Goal: Consume media (video, audio): Consume media (video, audio)

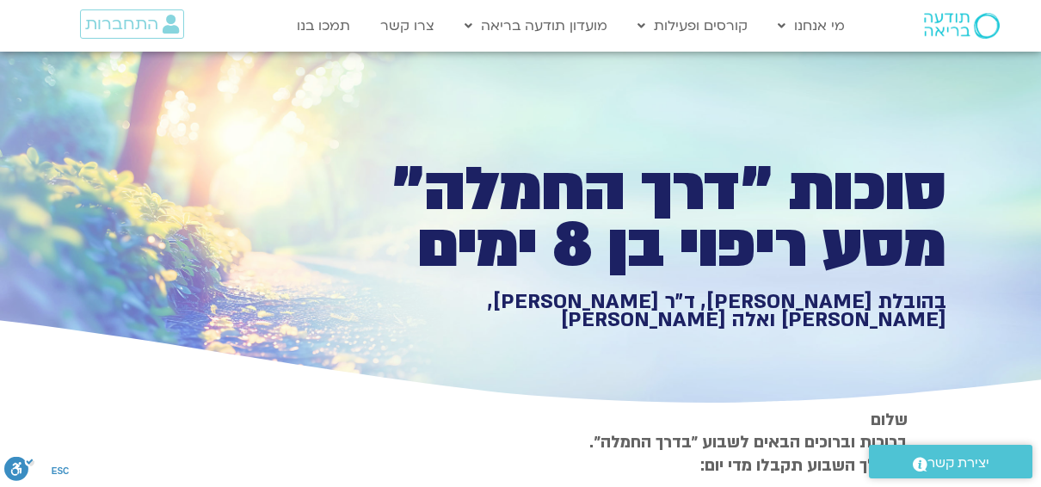
type input "2465.266667"
type input "1640.5"
type input "992.52"
type input "2465.266667"
type input "1640.5"
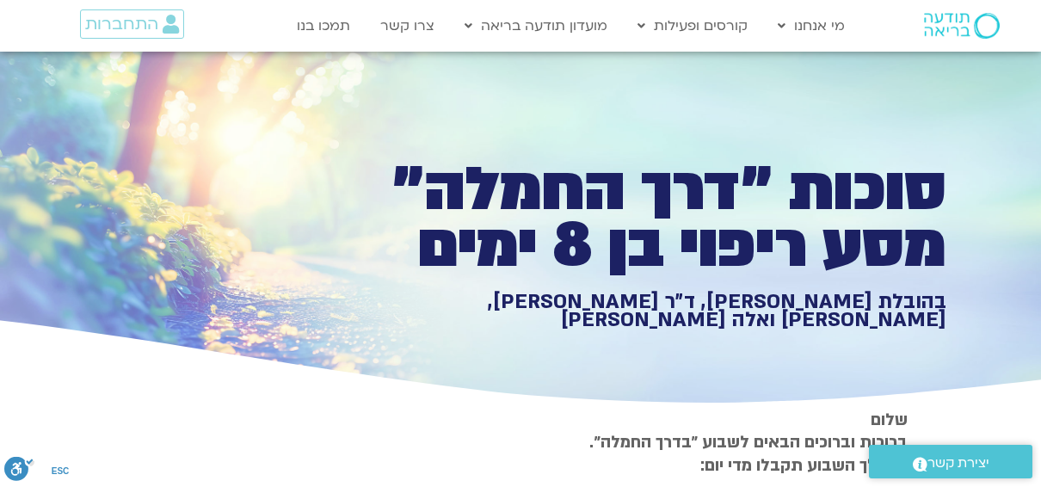
type input "992.52"
type input "2465.266667"
type input "1640.5"
type input "992.52"
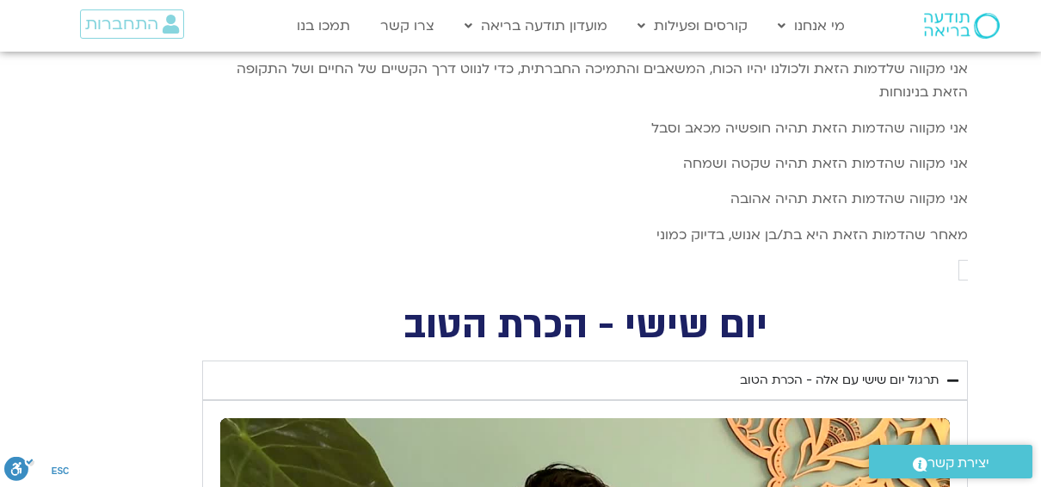
type input "2465.266667"
type input "992.52"
type input "1640.5"
type input "2465.266667"
type input "1640.5"
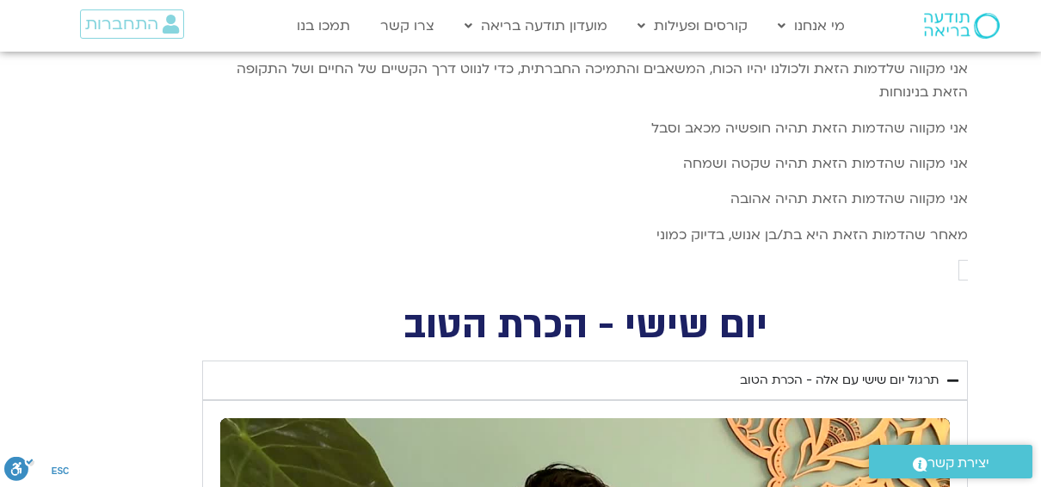
type input "992.52"
type input "2465.266667"
type input "992.52"
type input "1640.5"
type input "992.52"
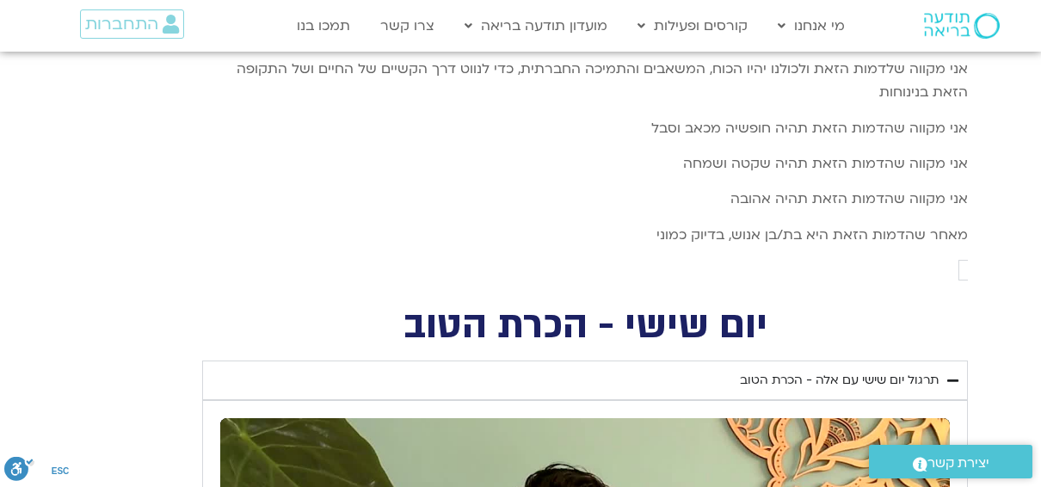
type input "2465.266667"
type input "1640.5"
type input "2465.266667"
type input "992.52"
type input "1640.5"
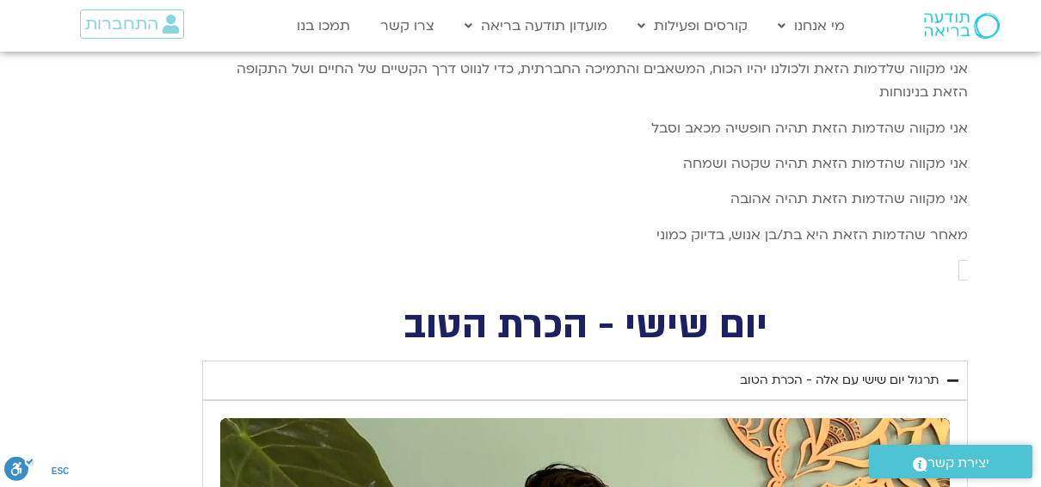
type input "2465.266667"
type input "992.52"
type input "1640.5"
type input "992.52"
type input "2465.266667"
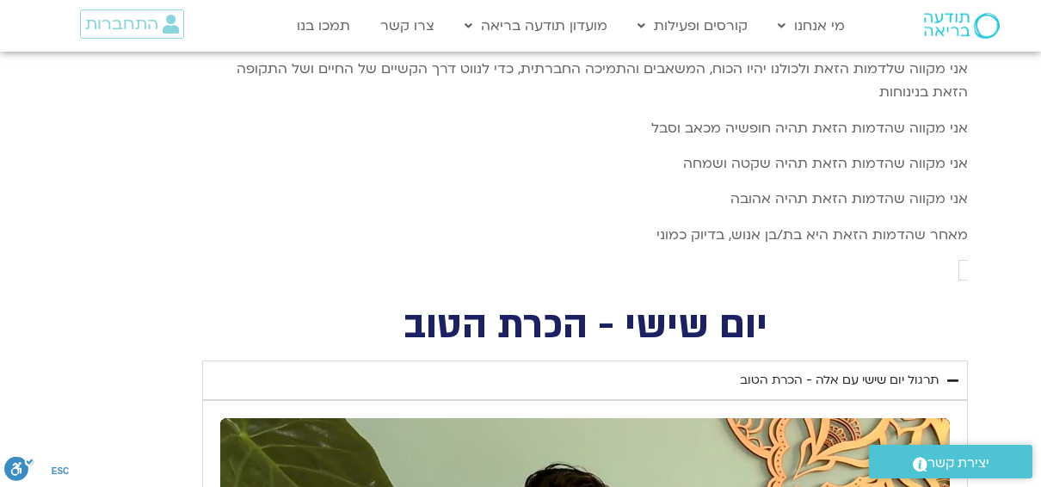
type input "1640.5"
type input "992.52"
type input "2465.266667"
type input "1640.5"
type input "2465.266667"
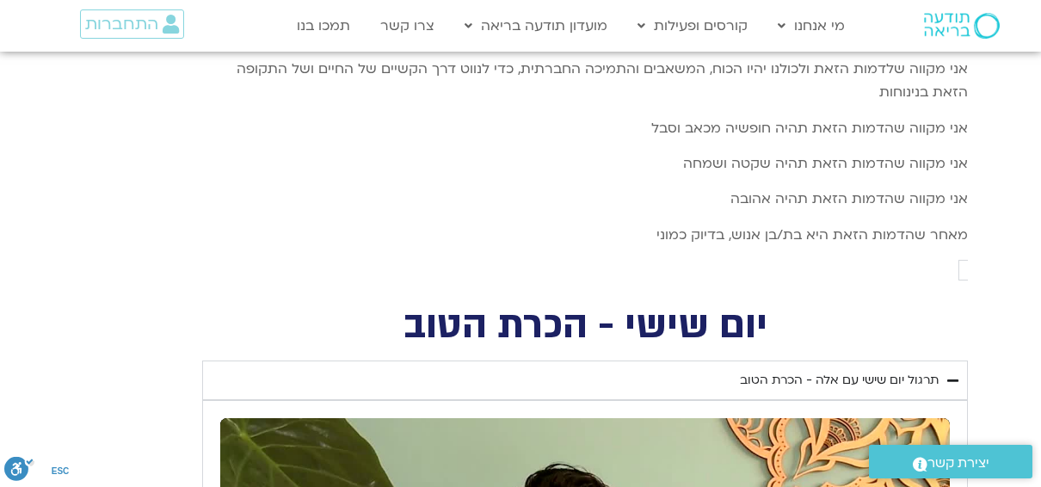
type input "992.52"
type input "1640.5"
type input "2465.266667"
type input "992.52"
type input "1640.5"
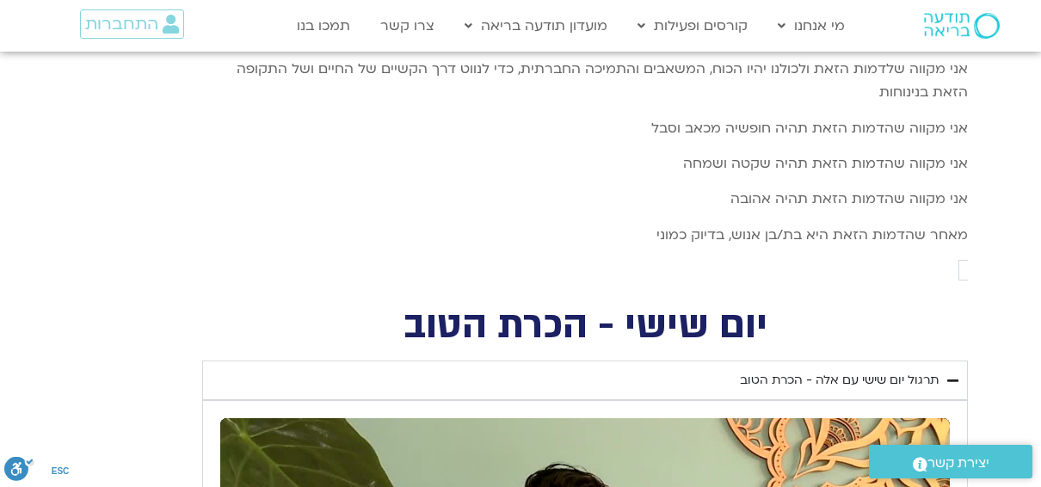
type input "2465.266667"
type input "992.52"
type input "1640.5"
type input "2465.266667"
type input "992.52"
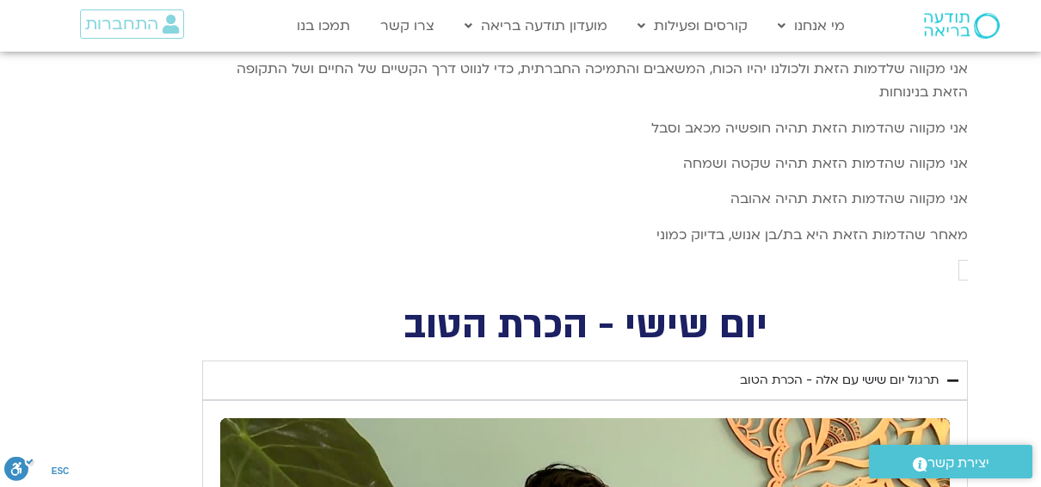
type input "1640.5"
type input "2465.266667"
type input "992.52"
type input "1640.5"
type input "2465.266667"
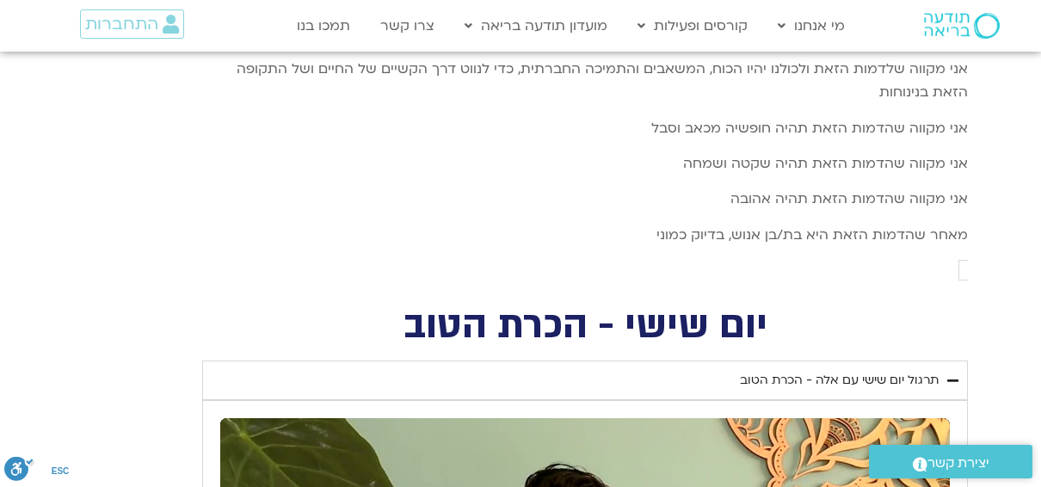
type input "992.52"
type input "1640.5"
type input "2465.266667"
type input "992.52"
type input "1640.5"
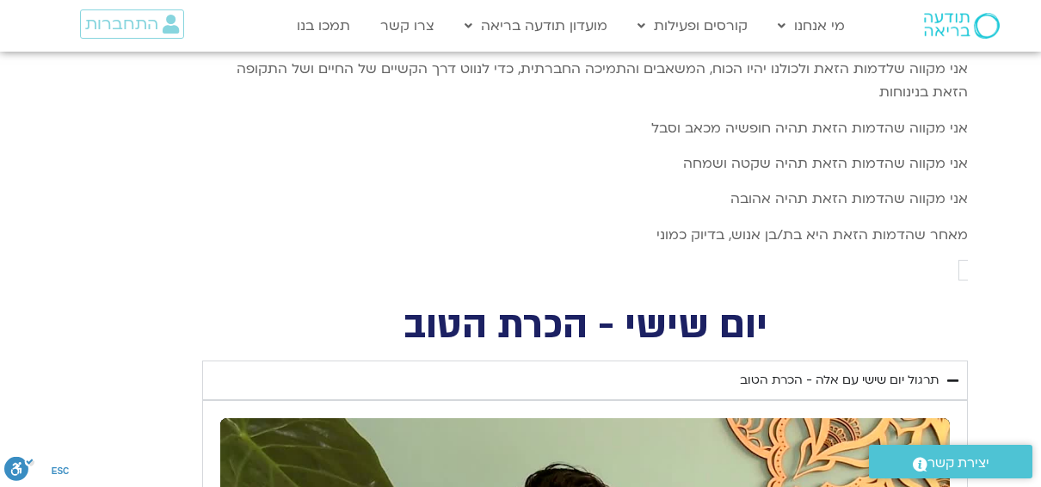
type input "2465.266667"
type input "992.52"
type input "1640.5"
type input "2465.266667"
type input "992.52"
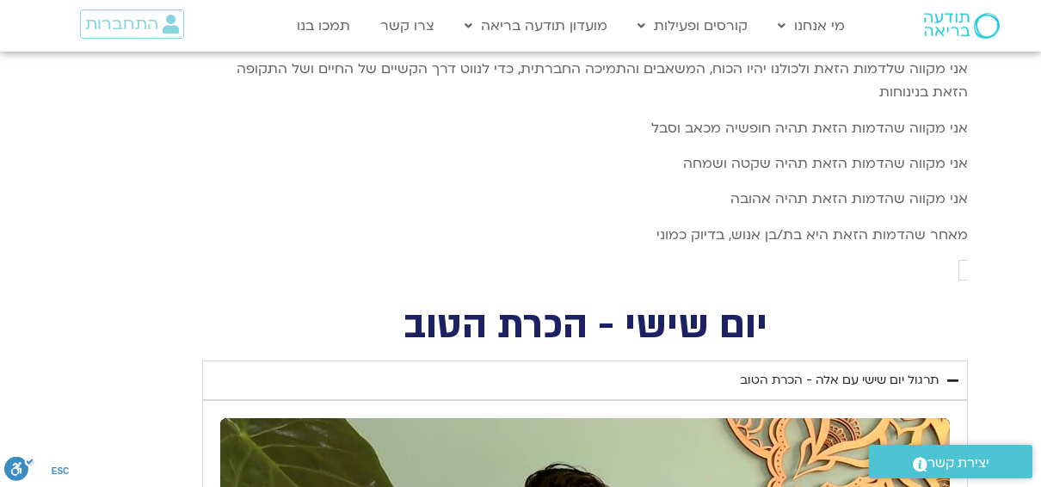
type input "1640.5"
type input "2465.266667"
type input "992.52"
type input "1640.5"
type input "2465.266667"
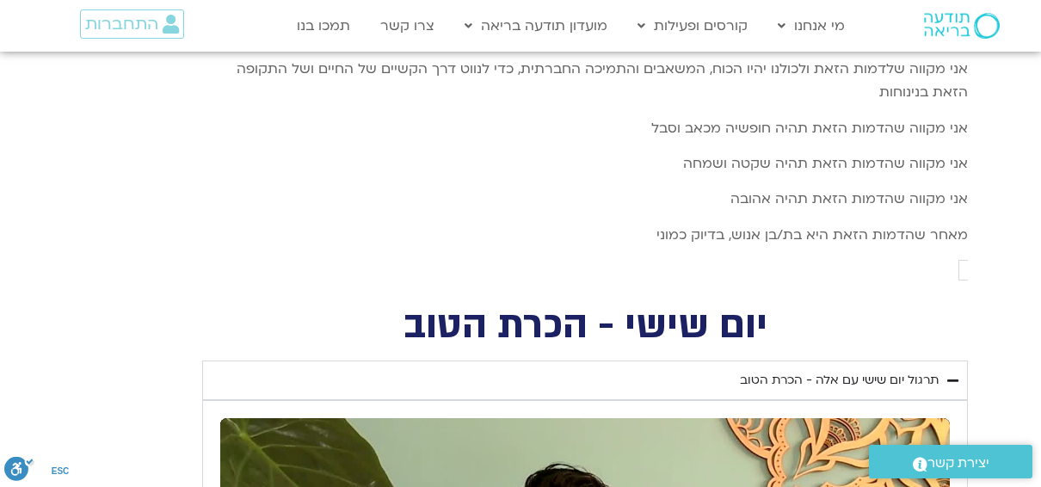
type input "992.52"
type input "1640.5"
type input "2465.266667"
type input "992.52"
type input "1640.5"
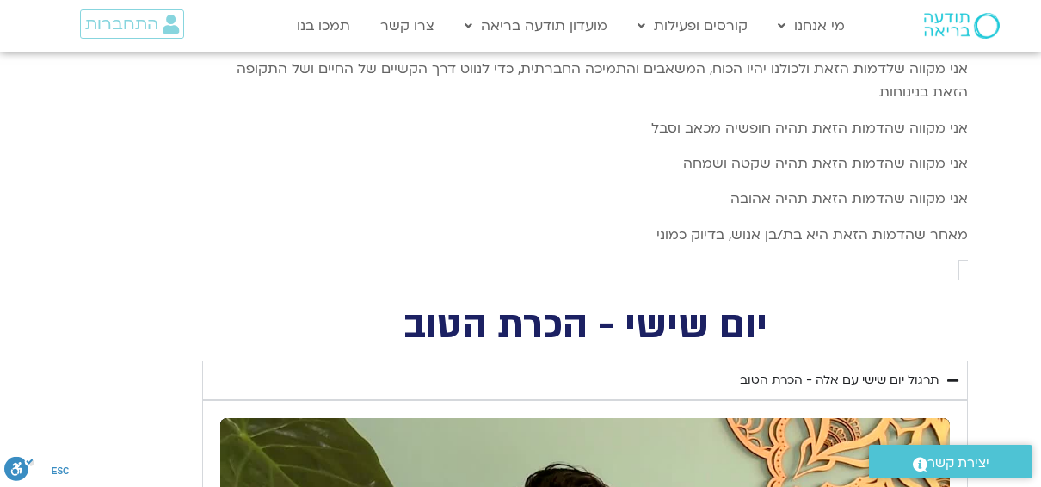
type input "992.52"
type input "2465.266667"
type input "1640.5"
type input "992.52"
type input "2465.266667"
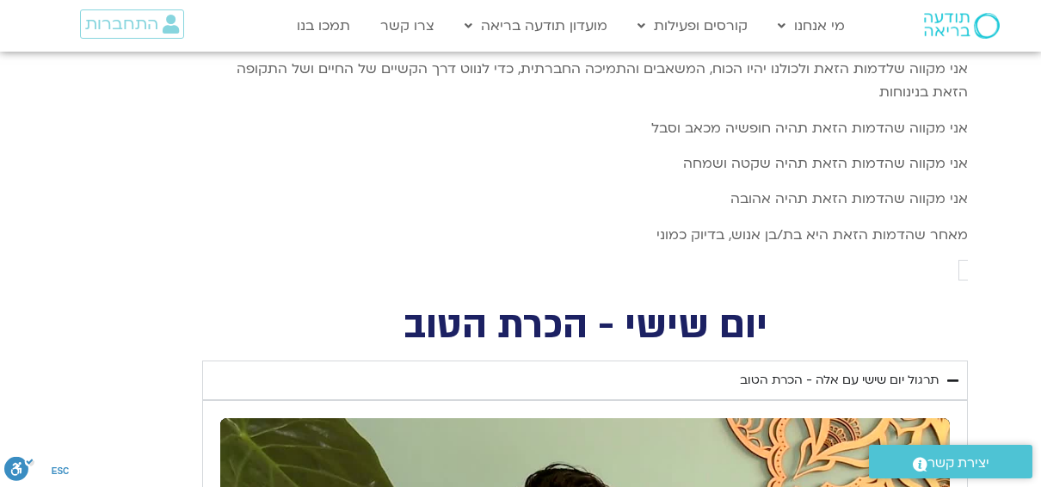
type input "1640.5"
type input "992.52"
type input "2465.266667"
type input "1640.5"
type input "992.52"
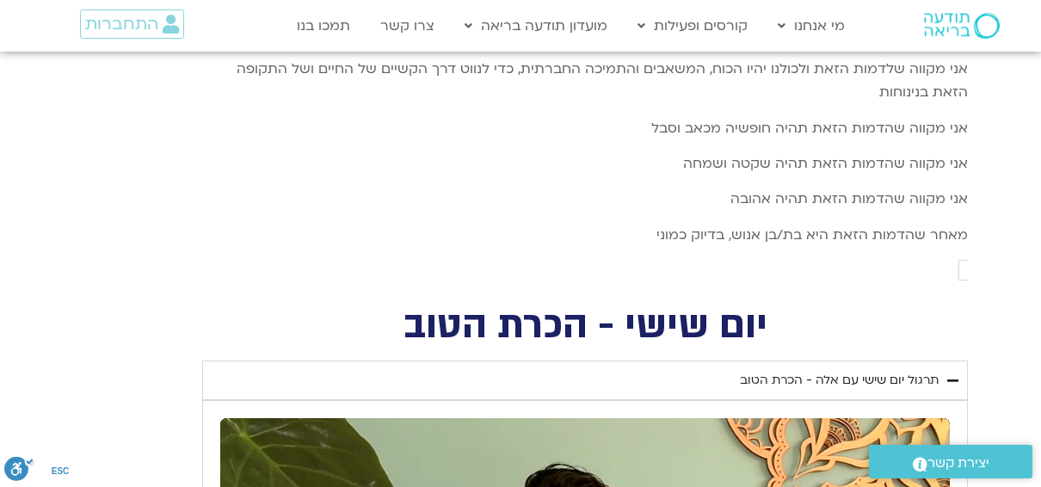
type input "2465.266667"
type input "1640.5"
type input "2465.266667"
type input "992.52"
type input "1640.5"
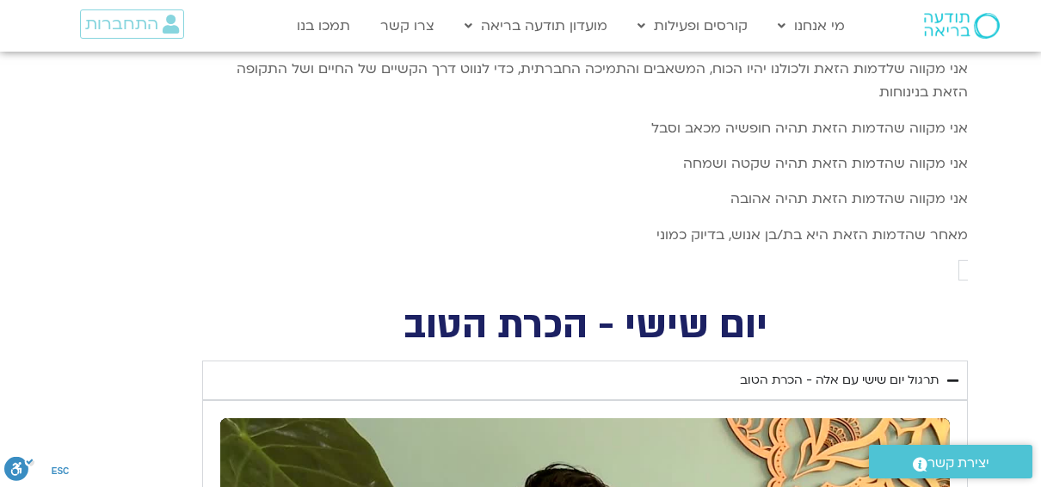
type input "2465.266667"
type input "992.52"
type input "1640.5"
type input "992.52"
type input "2465.266667"
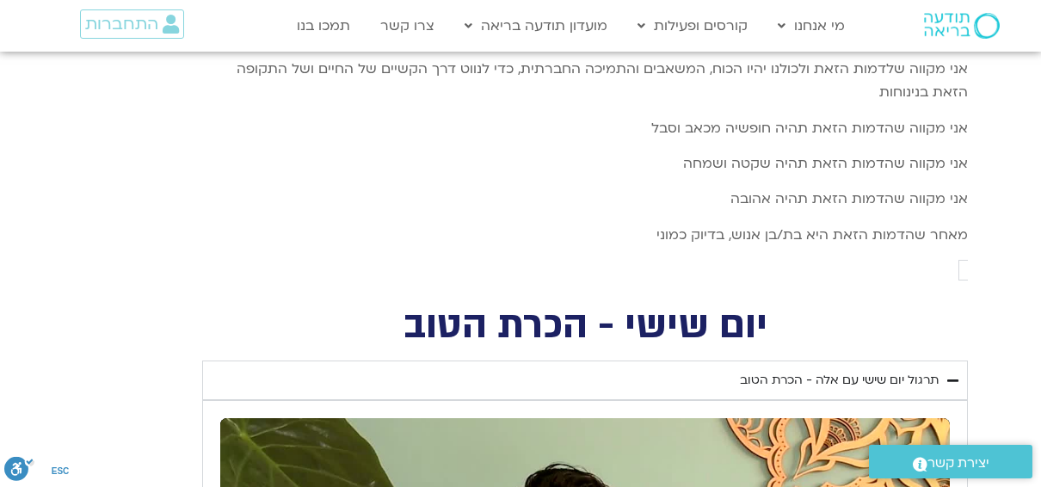
type input "1640.5"
type input "2465.266667"
type input "992.52"
type input "1640.5"
type input "2465.266667"
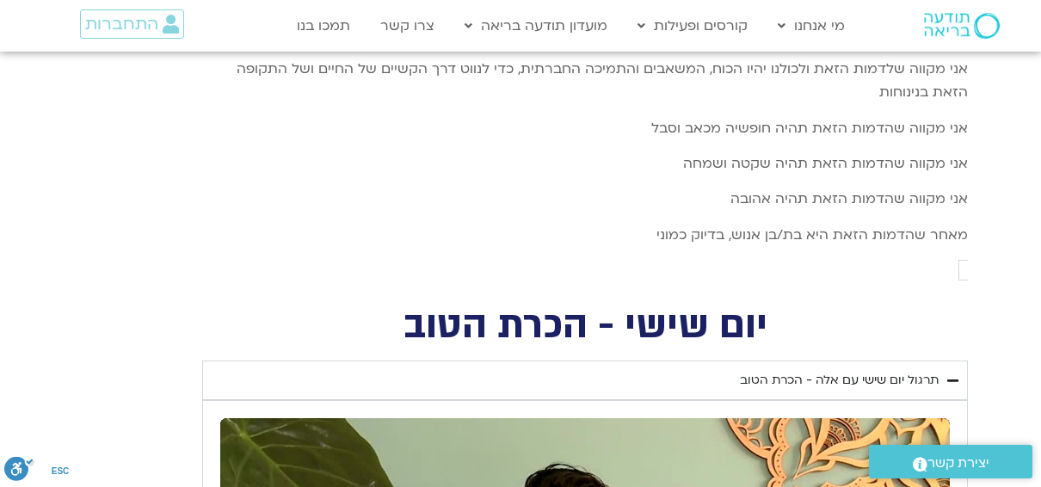
type input "992.52"
type input "1640.5"
type input "2465.266667"
type input "992.52"
type input "1640.5"
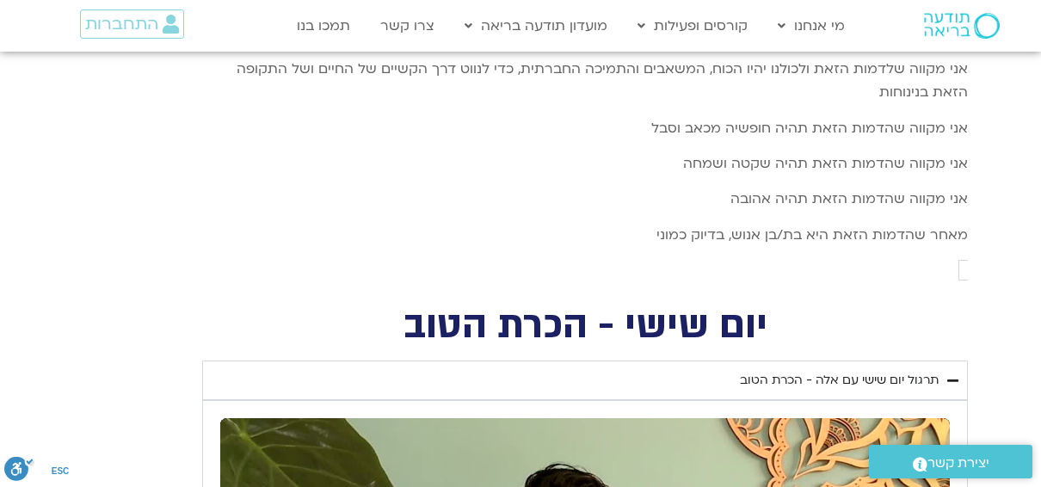
type input "2465.266667"
type input "992.52"
type input "1640.5"
type input "992.52"
type input "2465.266667"
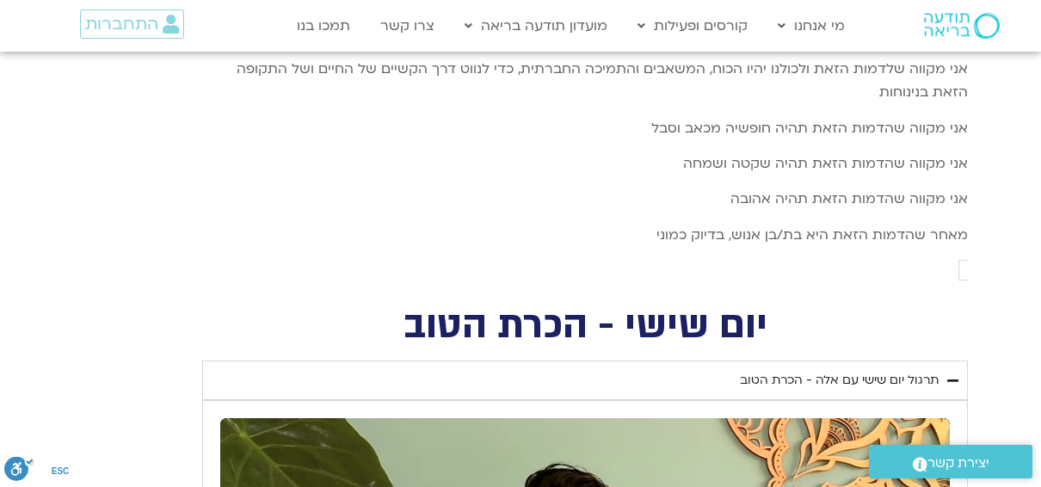
type input "1640.5"
type input "992.52"
type input "2465.266667"
type input "1640.5"
type input "2465.266667"
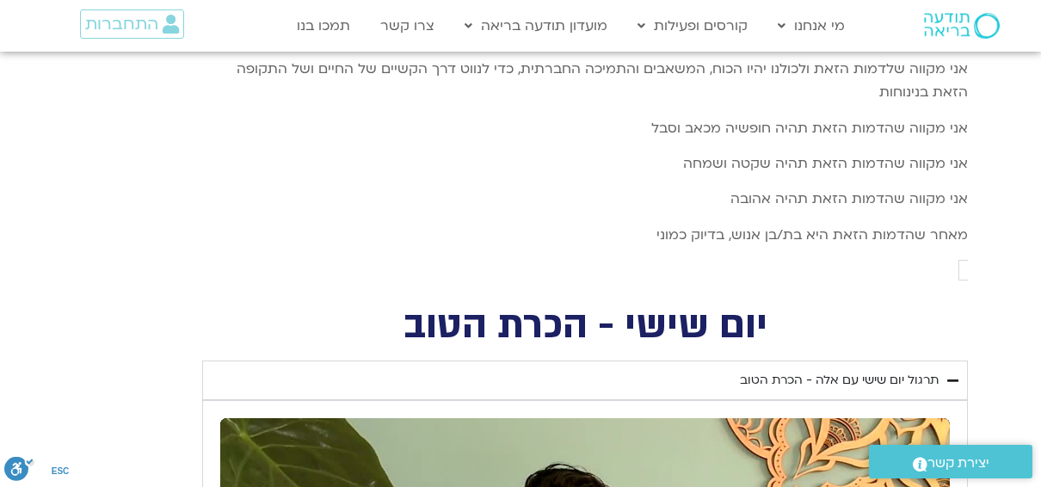
type input "992.52"
type input "1640.5"
type input "2465.266667"
type input "992.52"
type input "1640.5"
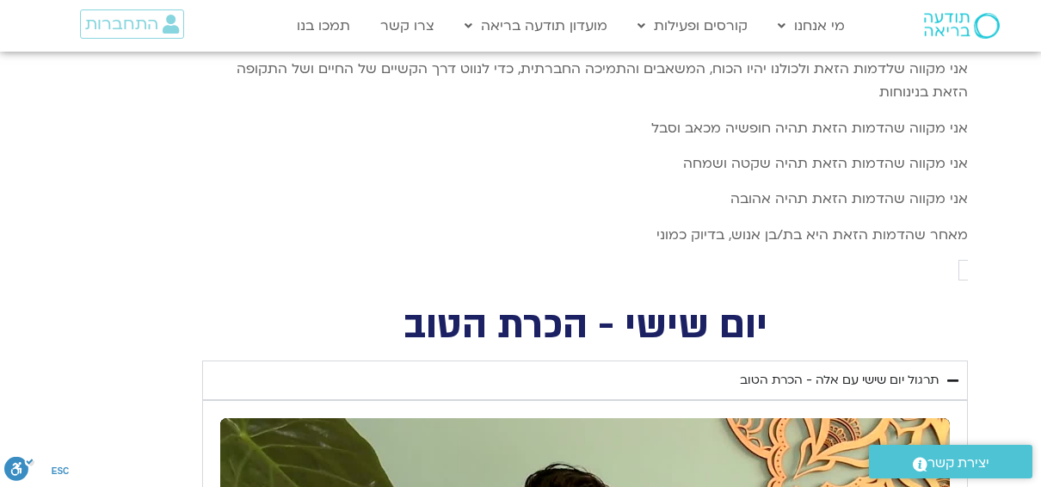
type input "2465.266667"
type input "992.52"
type input "1640.5"
type input "2465.266667"
type input "992.52"
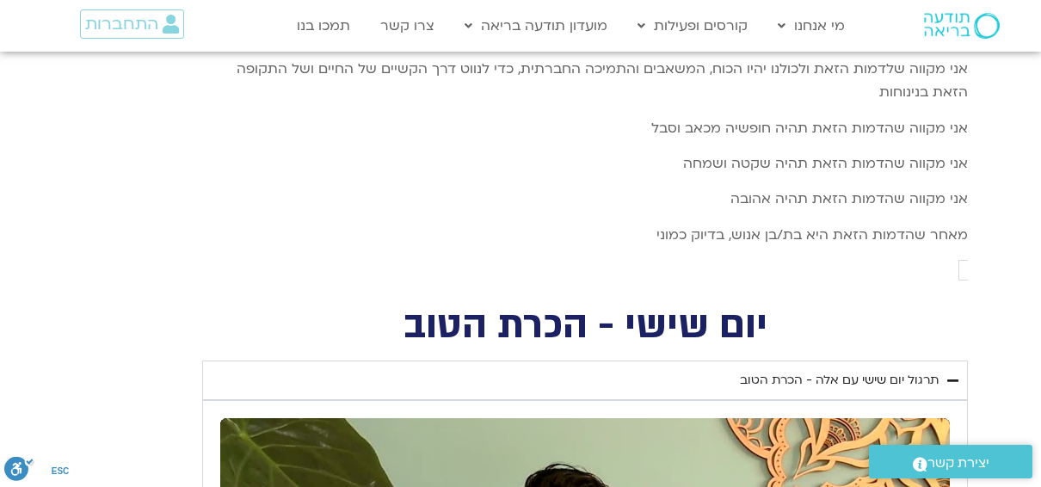
type input "1640.5"
type input "992.52"
type input "2465.266667"
type input "1640.5"
type input "992.52"
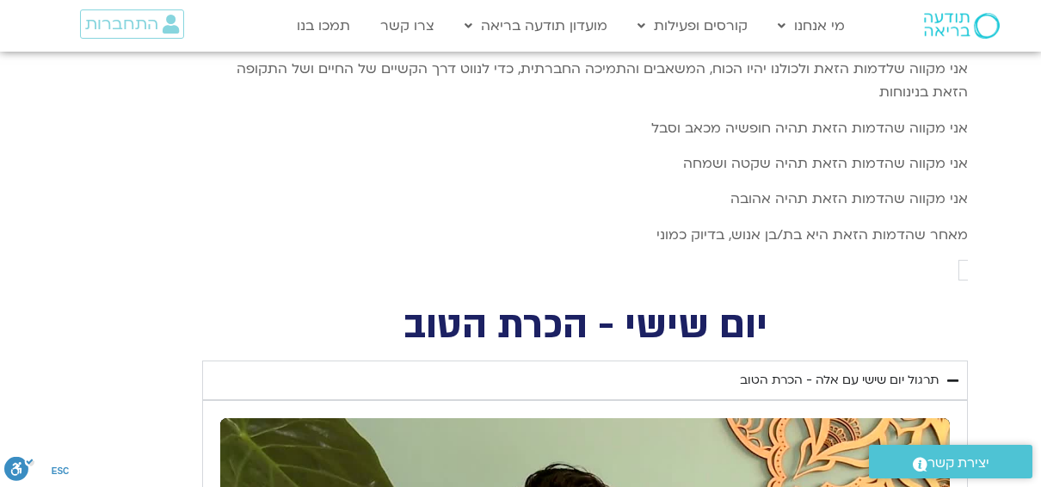
type input "2465.266667"
type input "1640.5"
type input "992.52"
type input "2465.266667"
type input "1640.5"
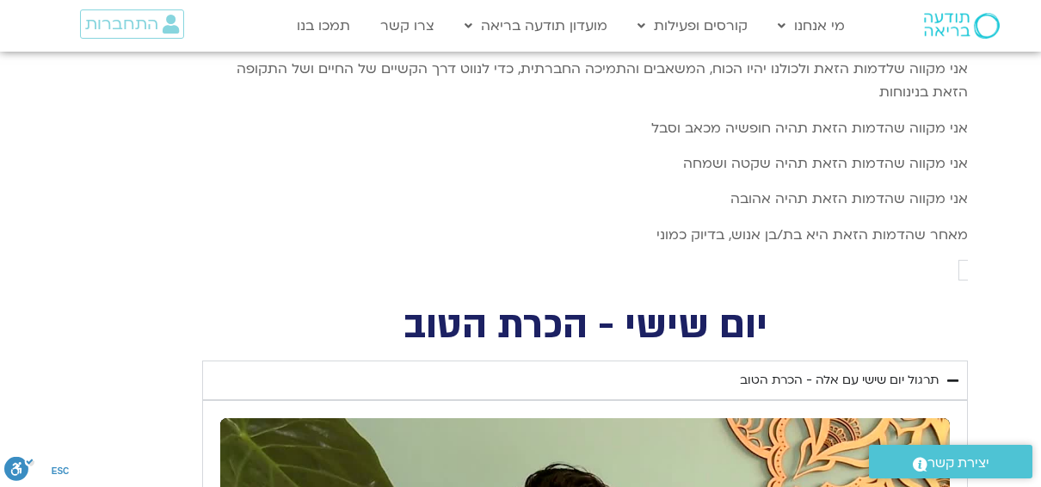
type input "992.52"
type input "2465.266667"
type input "1640.5"
type input "992.52"
type input "2465.266667"
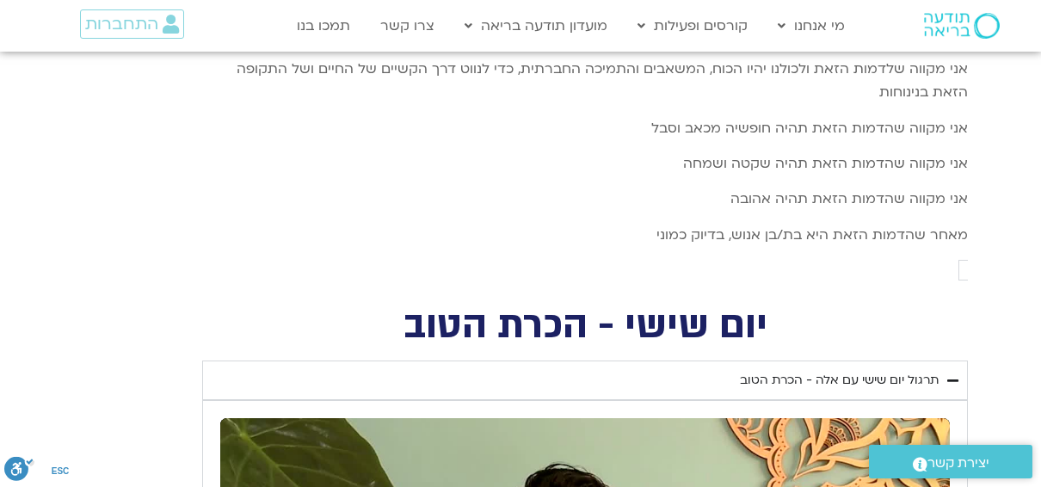
type input "1640.5"
type input "992.52"
type input "2465.266667"
type input "1640.5"
type input "2465.266667"
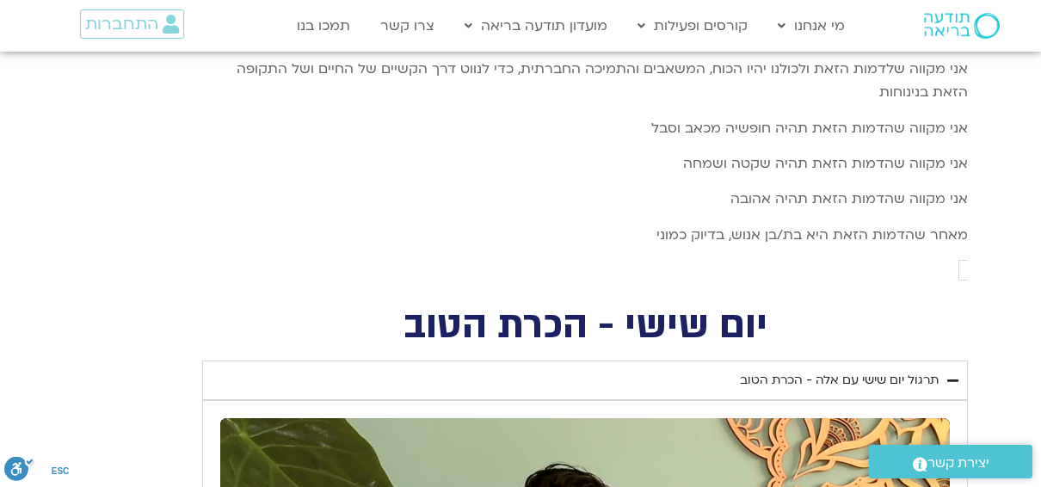
type input "992.52"
type input "1640.5"
type input "2465.266667"
type input "992.52"
type input "1640.5"
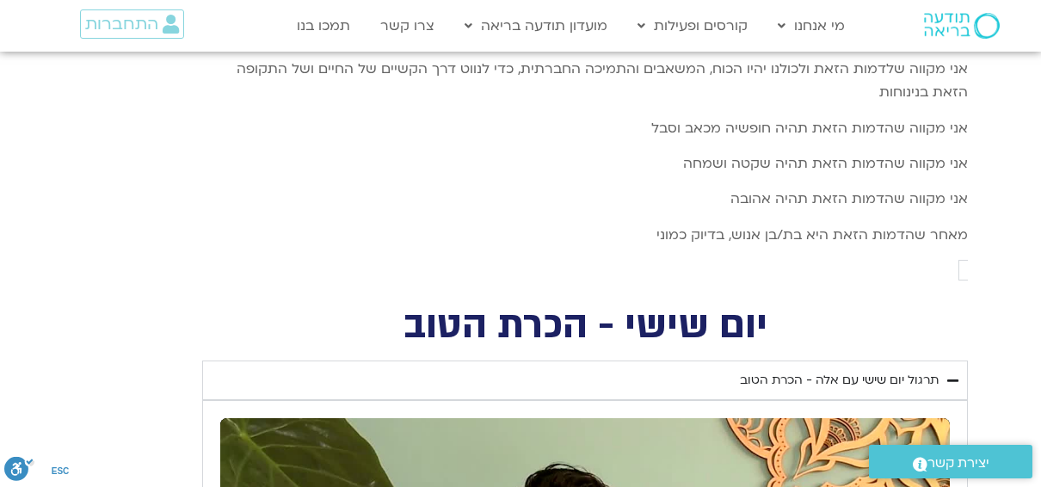
type input "2465.266667"
type input "992.52"
type input "1640.5"
type input "992.52"
type input "2465.266667"
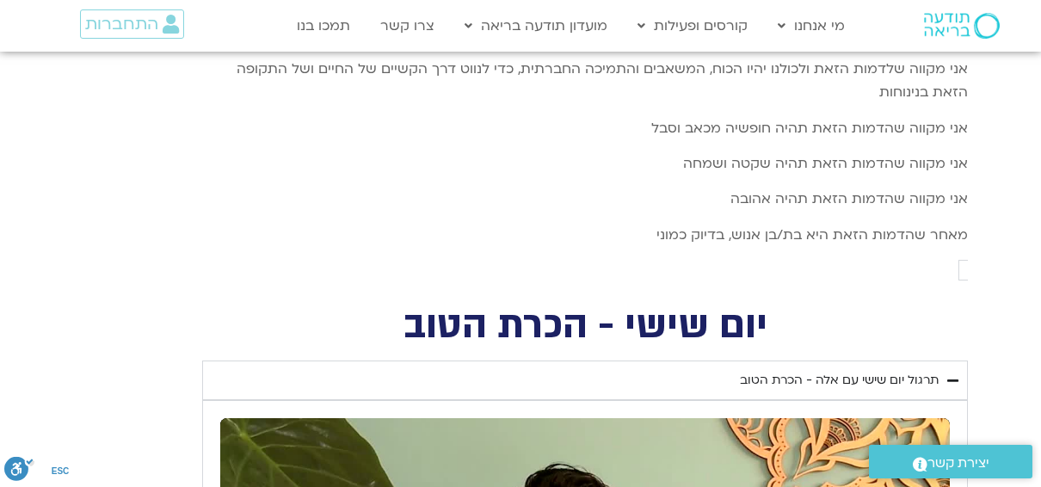
type input "1640.5"
type input "992.52"
type input "2465.266667"
type input "1640.5"
type input "992.52"
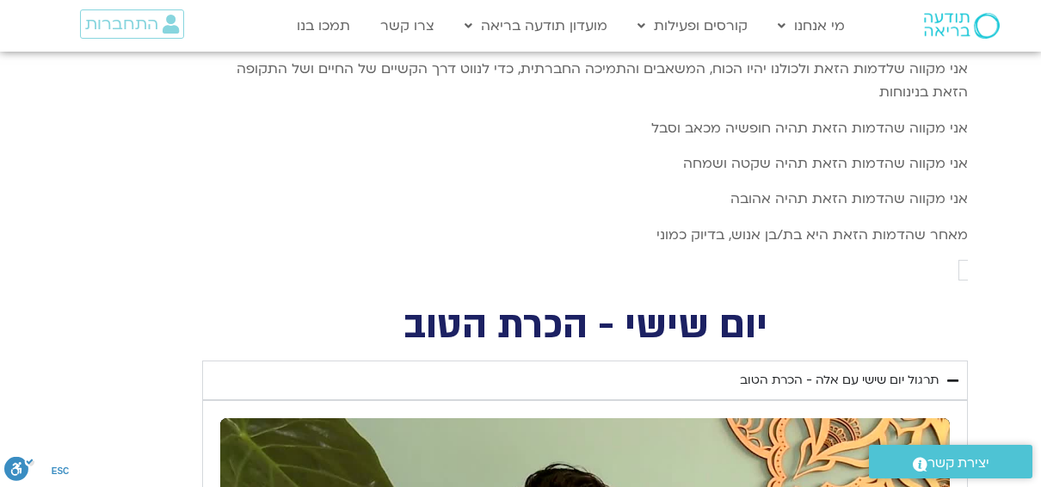
type input "2465.266667"
type input "1640.5"
type input "992.52"
type input "2465.266667"
type input "1640.5"
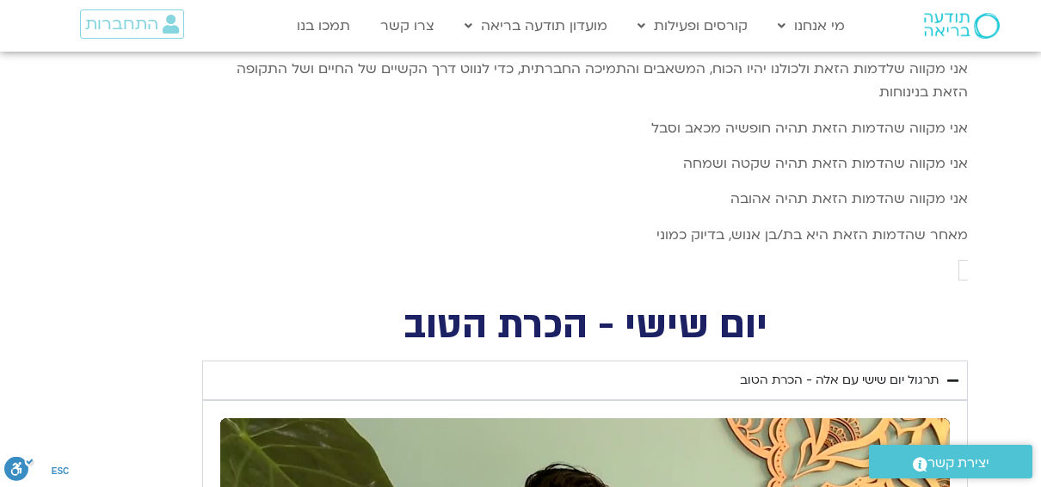
type input "992.52"
type input "2465.266667"
type input "1640.5"
type input "2465.266667"
type input "992.52"
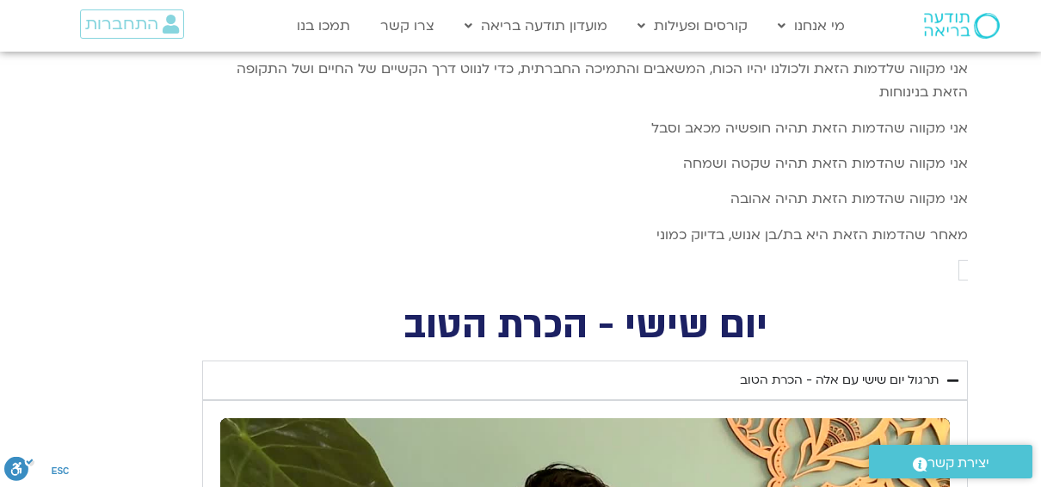
type input "1640.5"
type input "2465.266667"
type input "992.52"
type input "1640.5"
type input "2465.266667"
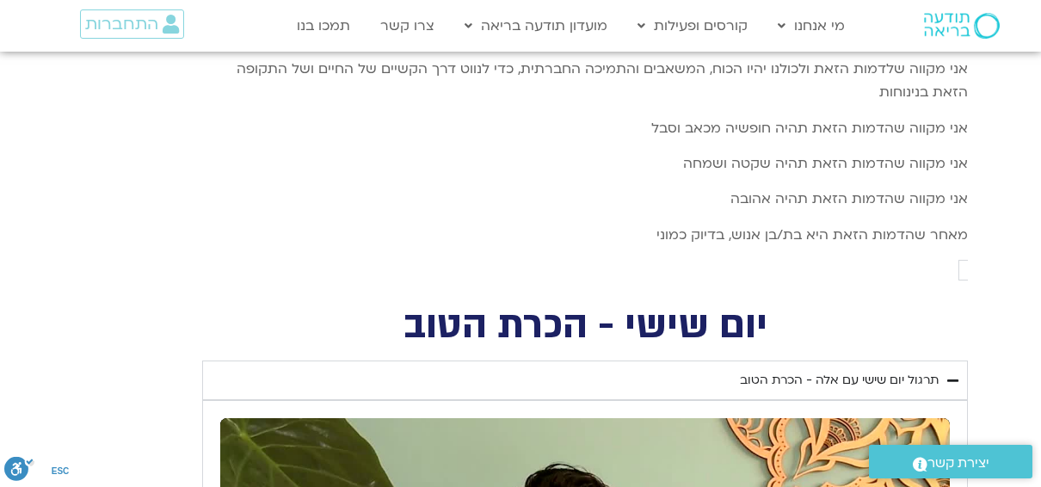
type input "992.52"
type input "1640.5"
type input "2465.266667"
type input "992.52"
type input "1640.5"
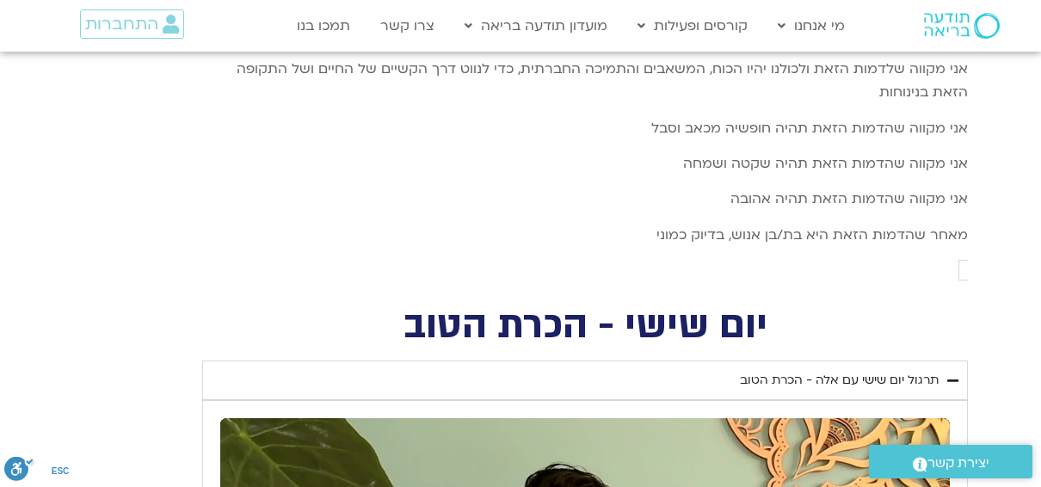
type input "2465.266667"
type input "992.52"
type input "1640.5"
type input "2465.266667"
type input "992.52"
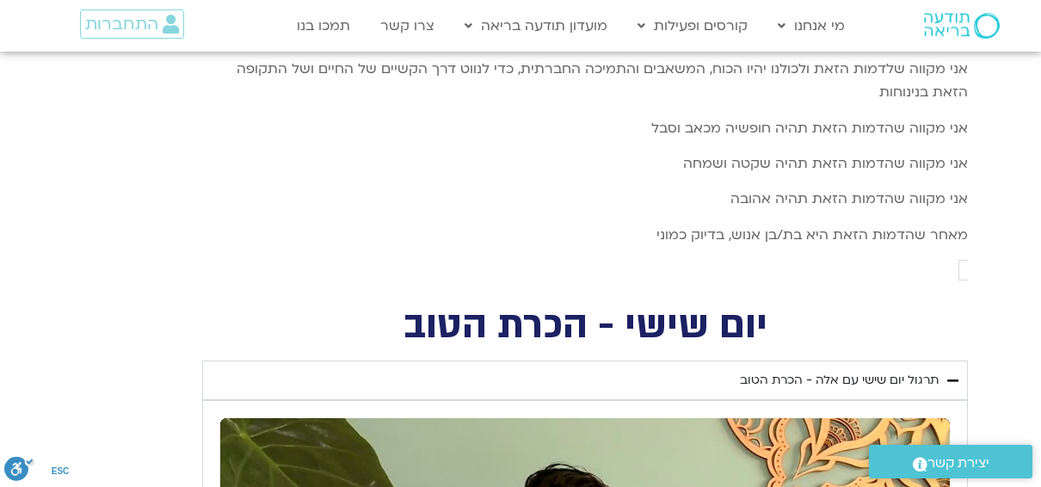
type input "1640.5"
type input "2465.266667"
type input "992.52"
type input "1640.5"
type input "992.52"
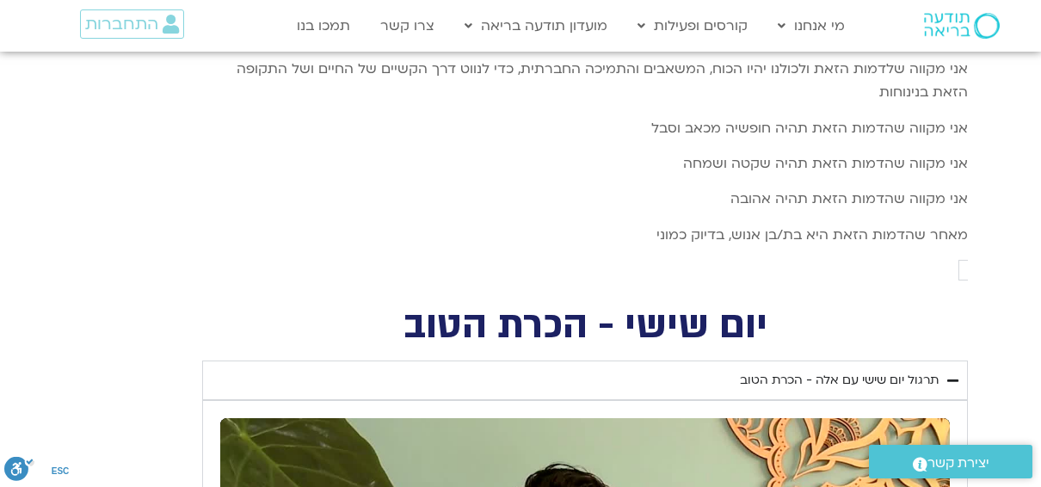
type input "2465.266667"
type input "1640.5"
type input "2465.266667"
type input "992.52"
type input "1640.5"
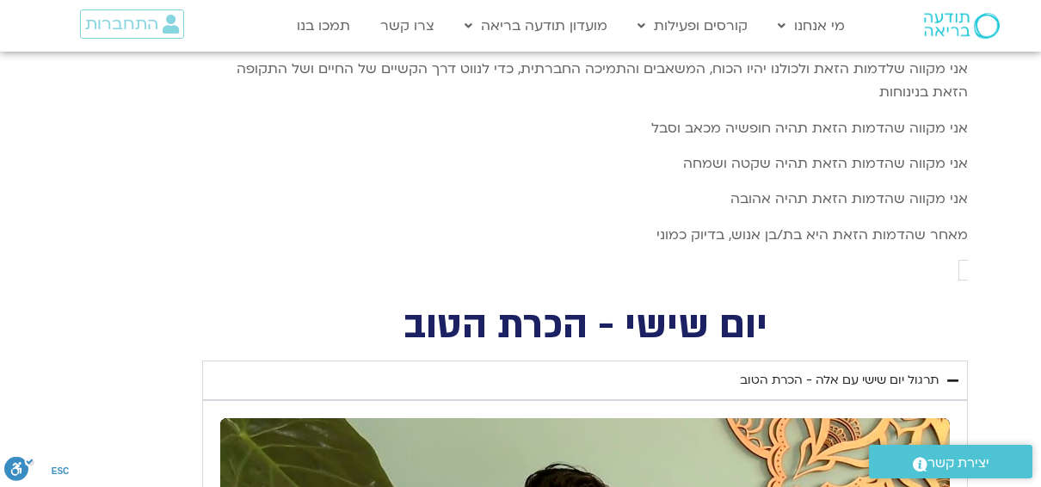
type input "2465.266667"
type input "992.52"
type input "1640.5"
type input "2465.266667"
type input "992.52"
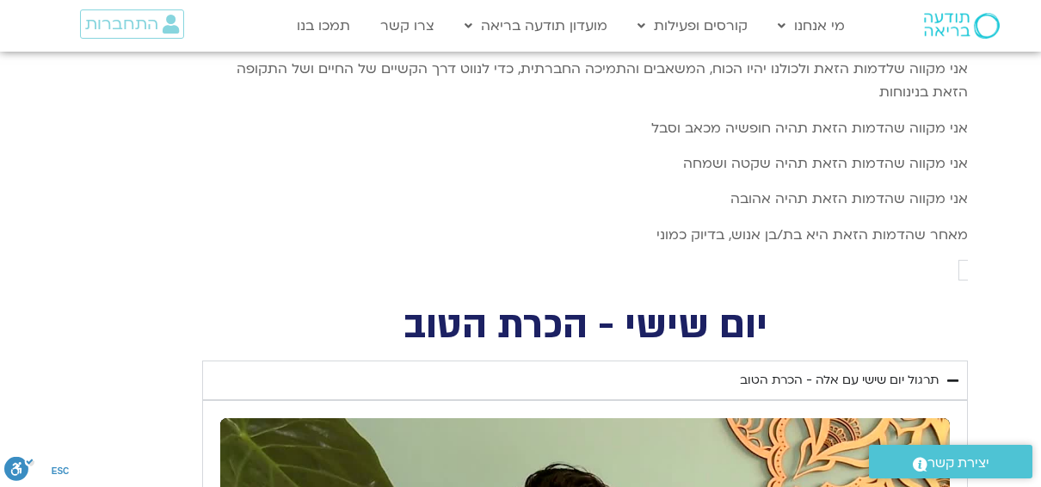
type input "1640.5"
type input "992.52"
type input "2465.266667"
type input "1640.5"
type input "992.52"
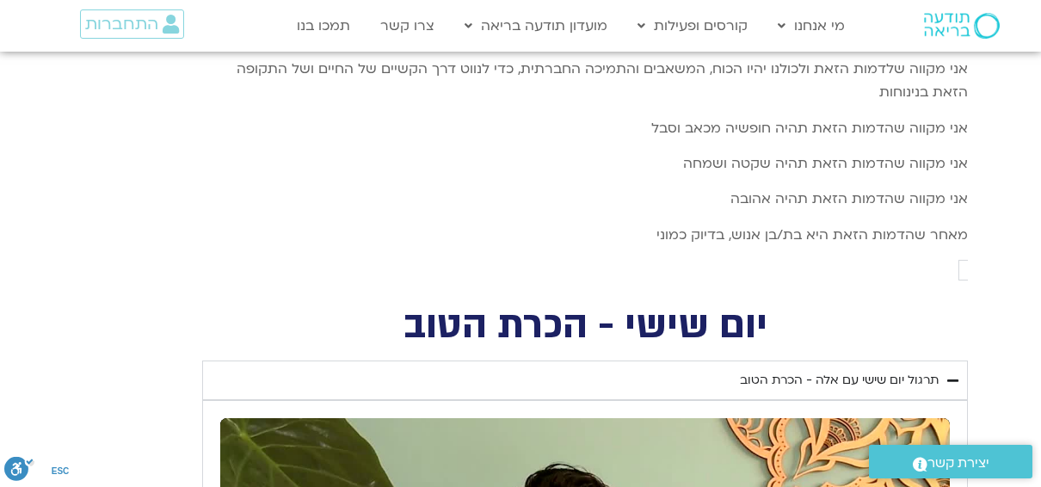
type input "2465.266667"
